Goal: Transaction & Acquisition: Purchase product/service

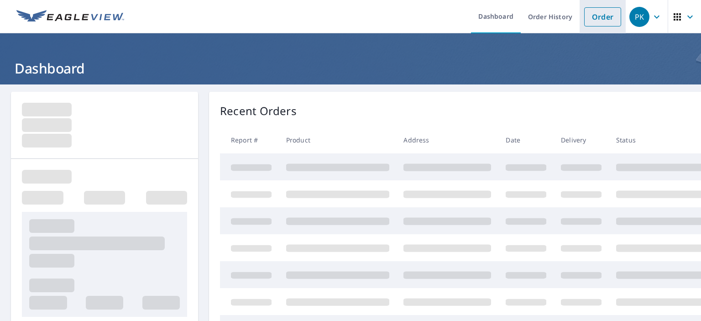
click at [589, 18] on link "Order" at bounding box center [602, 16] width 37 height 19
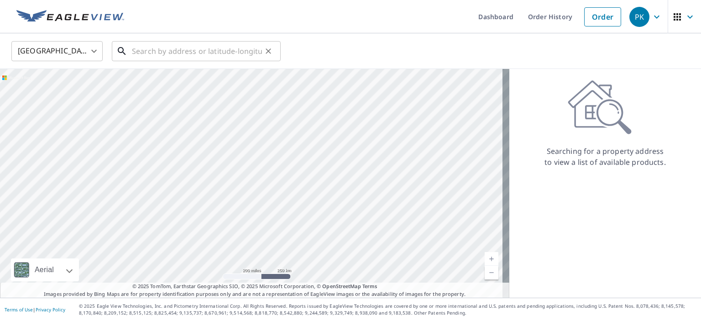
click at [202, 53] on input "text" at bounding box center [197, 51] width 130 height 26
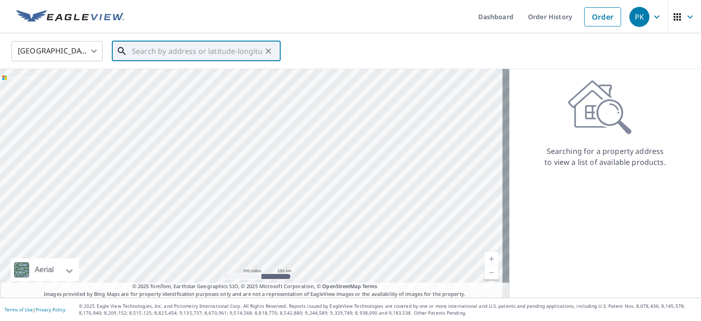
paste input "[STREET_ADDRESS]"
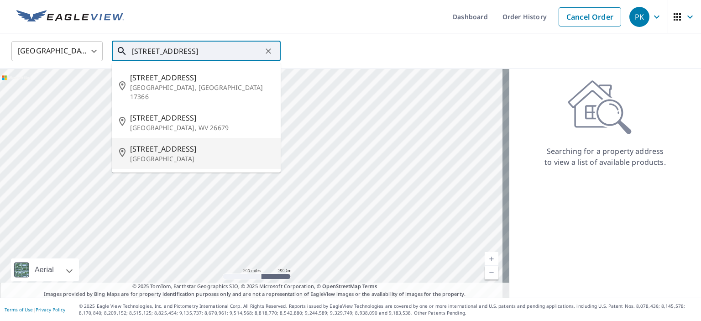
click at [178, 154] on p "[GEOGRAPHIC_DATA]" at bounding box center [201, 158] width 143 height 9
type input "[STREET_ADDRESS]"
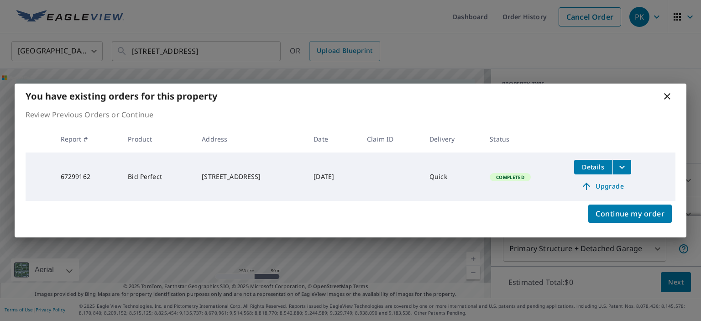
click at [668, 93] on icon at bounding box center [667, 96] width 11 height 11
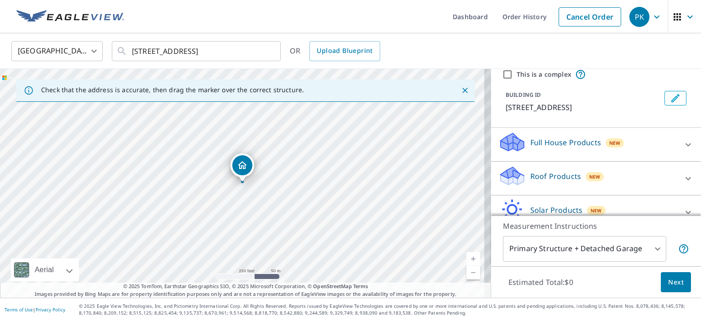
scroll to position [91, 0]
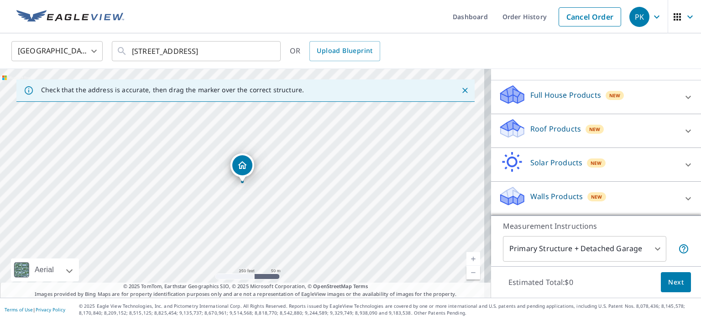
click at [562, 130] on p "Roof Products" at bounding box center [555, 128] width 51 height 11
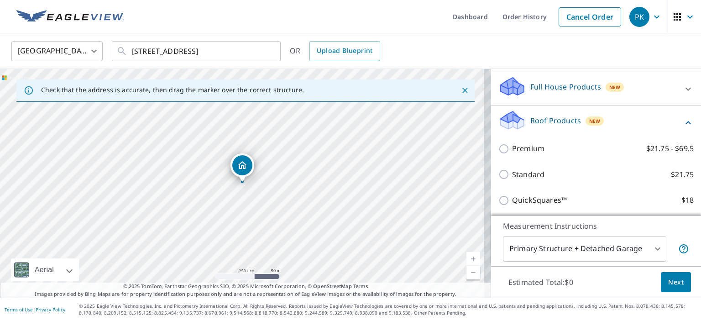
click at [526, 162] on div "Premium $21.75 - $69.5" at bounding box center [595, 149] width 195 height 26
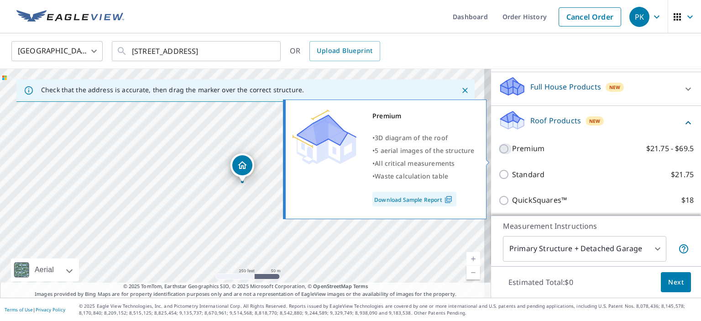
click at [498, 154] on input "Premium $21.75 - $69.5" at bounding box center [505, 148] width 14 height 11
checkbox input "true"
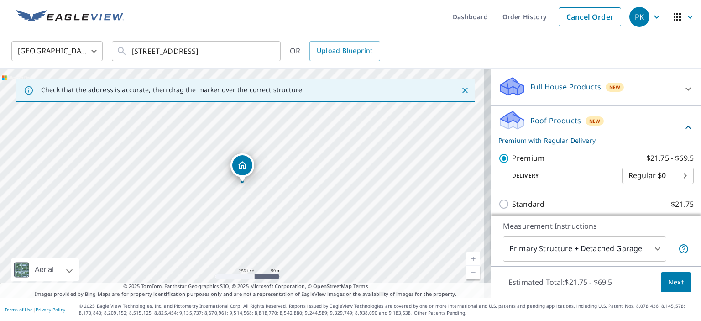
click at [669, 281] on span "Next" at bounding box center [676, 282] width 16 height 11
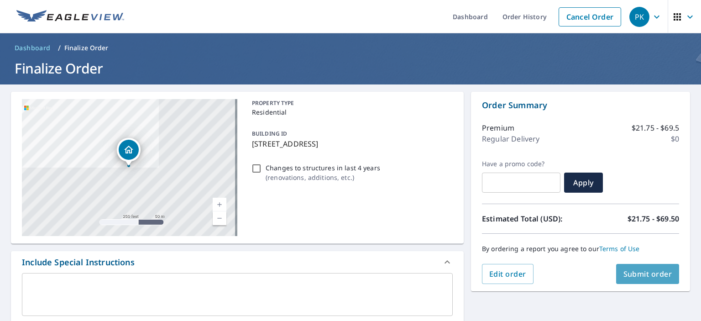
click at [628, 273] on span "Submit order" at bounding box center [648, 274] width 49 height 10
checkbox input "true"
